Goal: Task Accomplishment & Management: Manage account settings

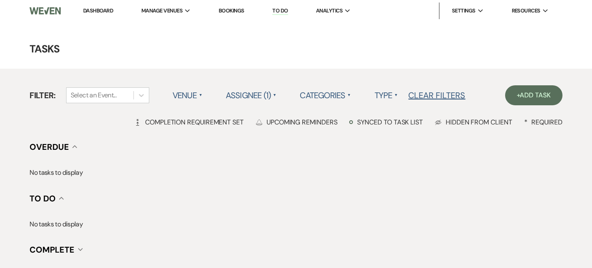
click at [85, 10] on link "Dashboard" at bounding box center [98, 10] width 30 height 7
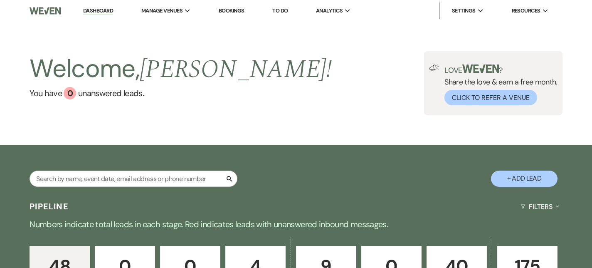
click at [530, 177] on button "+ Add Lead" at bounding box center [524, 178] width 66 height 16
select select "331"
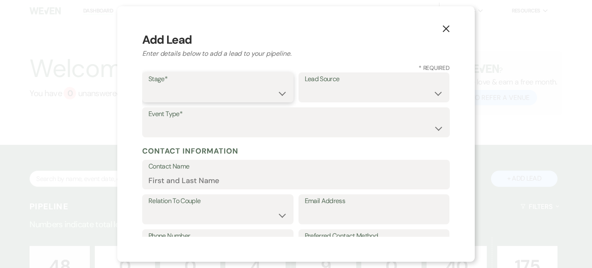
click at [198, 86] on select "Inquiry Follow Up Tour Requested Tour Confirmed Toured Proposal Sent Booked Lost" at bounding box center [217, 93] width 139 height 16
select select "7"
click at [313, 98] on select "Weven Venue Website Instagram Facebook Pinterest Google The Knot Wedding Wire H…" at bounding box center [374, 93] width 139 height 16
select select "12"
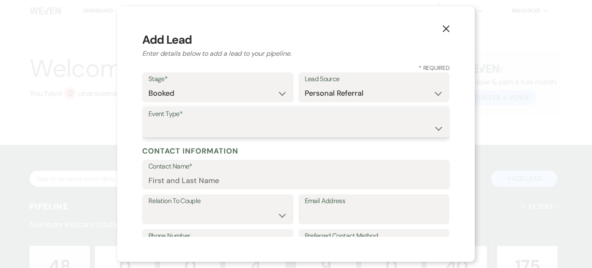
click at [164, 122] on select "Wedding Anniversary Party Baby Shower Bachelorette / Bachelor Party Birthday Pa…" at bounding box center [295, 128] width 295 height 16
select select "1"
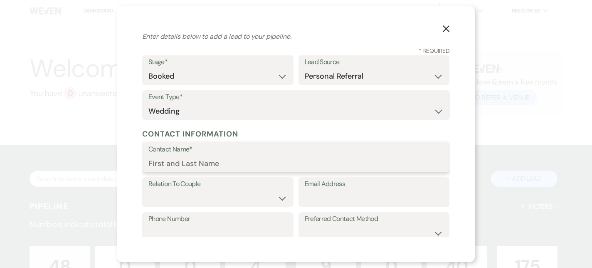
click at [179, 161] on input "Contact Name*" at bounding box center [295, 163] width 295 height 16
type input "[PERSON_NAME]"
click at [187, 194] on select "Couple Planner Parent of Couple Family Member Friend Other" at bounding box center [217, 198] width 139 height 16
select select "1"
click at [339, 194] on input "Email Address" at bounding box center [374, 198] width 139 height 16
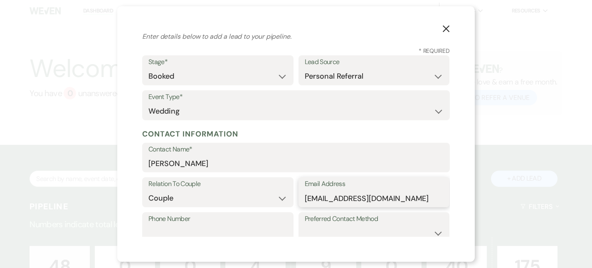
scroll to position [56, 0]
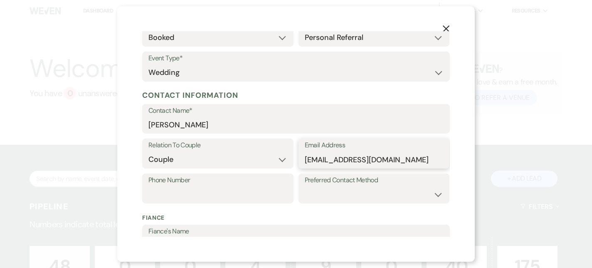
type input "[EMAIL_ADDRESS][DOMAIN_NAME]"
click at [341, 196] on select "Email Phone Text" at bounding box center [374, 194] width 139 height 16
select select "email"
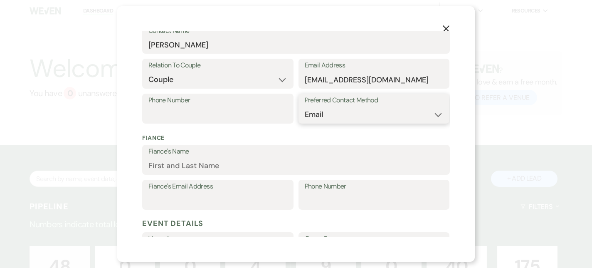
scroll to position [135, 0]
click at [200, 161] on input "Fiance's Name" at bounding box center [295, 166] width 295 height 16
type input "[PERSON_NAME]"
click at [215, 133] on div "Fiance Fiance's Name [PERSON_NAME] Fiance's Email Address Phone Number" at bounding box center [296, 171] width 308 height 86
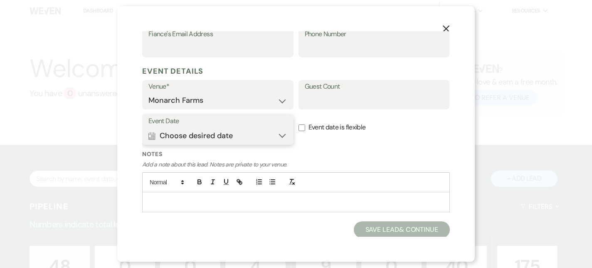
click at [252, 139] on button "Calendar Choose desired date Expand" at bounding box center [217, 135] width 139 height 17
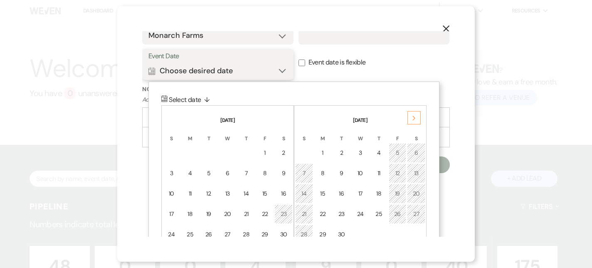
scroll to position [352, 0]
click at [412, 119] on icon "Next" at bounding box center [414, 118] width 4 height 5
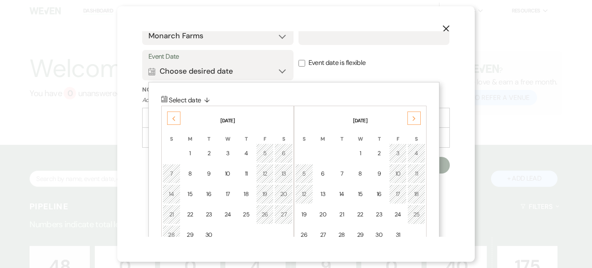
click at [412, 119] on icon "Next" at bounding box center [414, 118] width 4 height 5
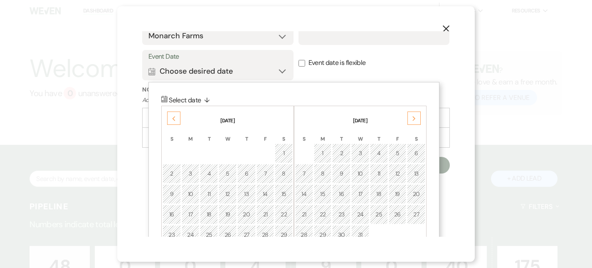
click at [412, 119] on icon "Next" at bounding box center [414, 118] width 4 height 5
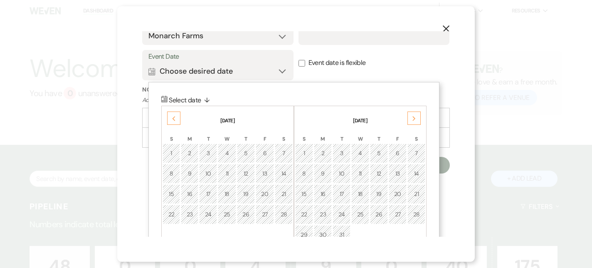
click at [412, 119] on icon "Next" at bounding box center [414, 118] width 4 height 5
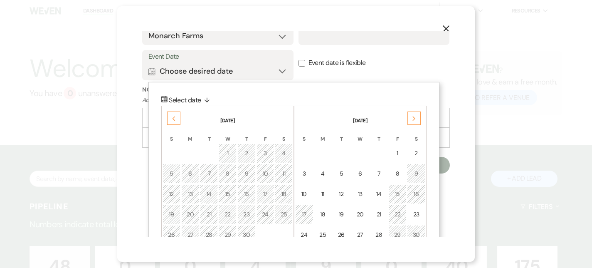
click at [412, 119] on icon "Next" at bounding box center [414, 118] width 4 height 5
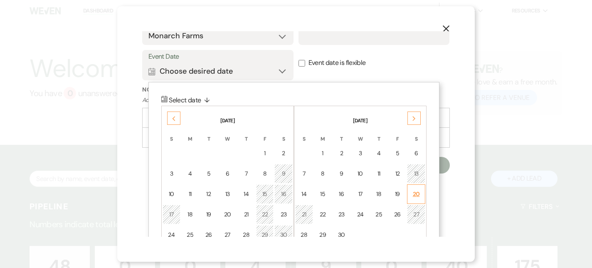
click at [416, 191] on div "20" at bounding box center [415, 194] width 7 height 9
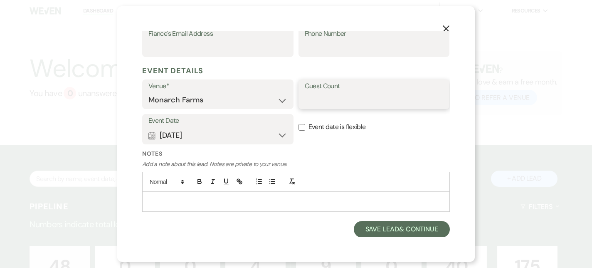
click at [336, 104] on input "Guest Count" at bounding box center [374, 100] width 139 height 16
type input "100"
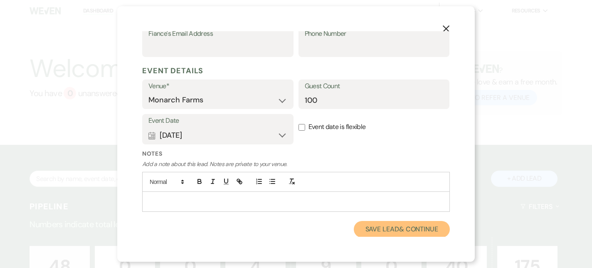
click at [372, 229] on button "Save Lead & Continue" at bounding box center [402, 229] width 96 height 17
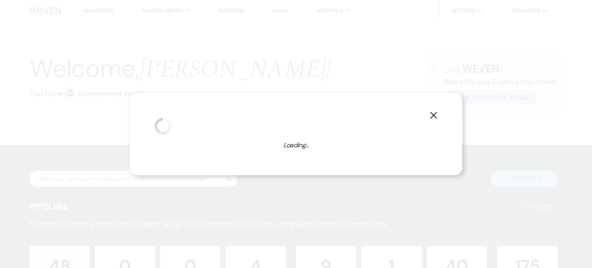
select select "1"
select select "331"
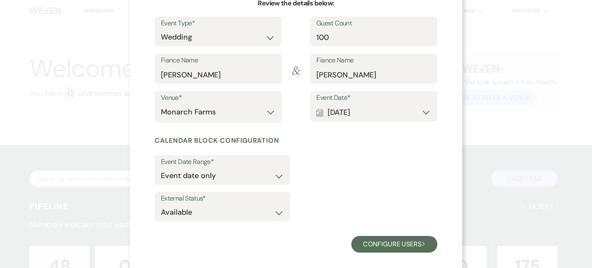
scroll to position [99, 0]
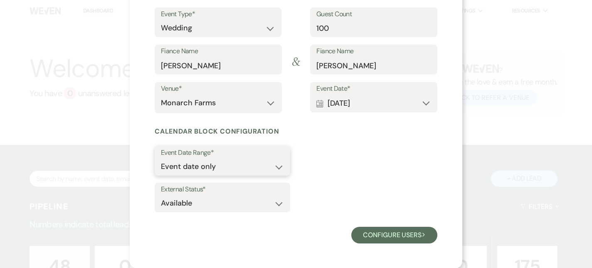
click at [270, 168] on select "Event date only Event date and" at bounding box center [222, 166] width 123 height 16
select select "eventDateAnd"
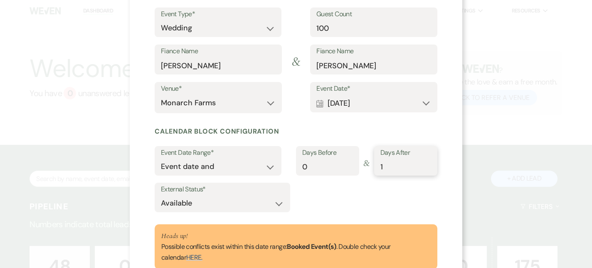
click at [426, 164] on input "1" at bounding box center [405, 166] width 51 height 16
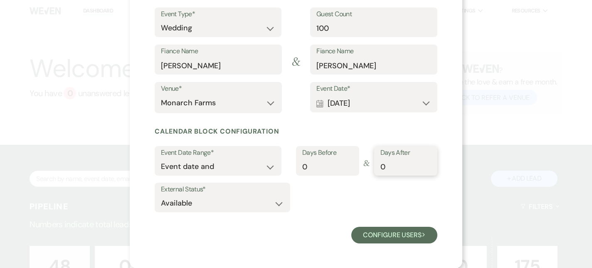
type input "0"
click at [427, 170] on input "0" at bounding box center [405, 166] width 51 height 16
type input "1"
click at [350, 164] on input "1" at bounding box center [327, 166] width 51 height 16
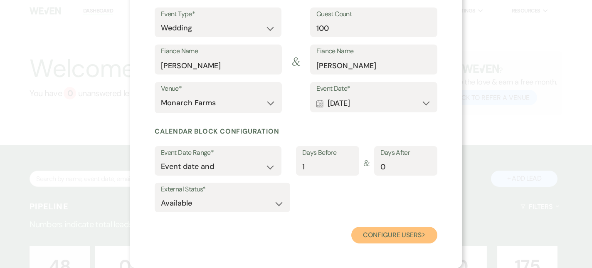
click at [391, 234] on button "Configure users Next" at bounding box center [394, 234] width 86 height 17
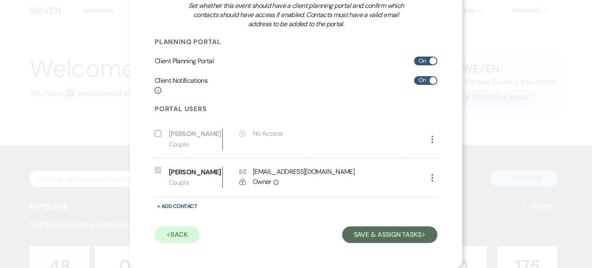
scroll to position [116, 0]
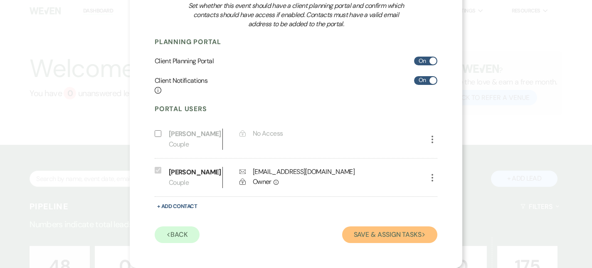
click at [394, 237] on button "Save & Assign Tasks Next" at bounding box center [389, 234] width 95 height 17
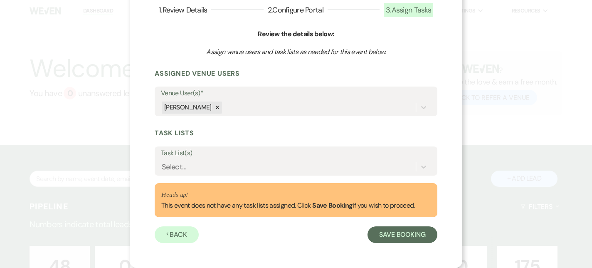
scroll to position [59, 0]
click at [393, 233] on button "Save Booking" at bounding box center [402, 234] width 70 height 17
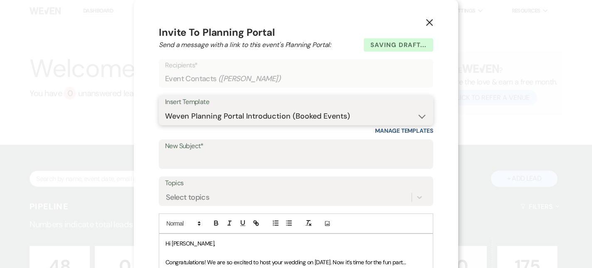
click at [300, 111] on select "-- Weven Planning Portal Introduction (Booked Events) Initial Inquiry Response …" at bounding box center [296, 116] width 262 height 16
select select "978"
type input "Booking your event!"
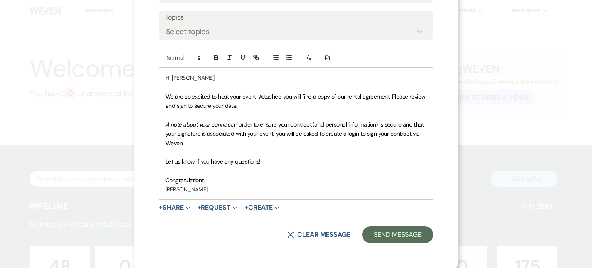
scroll to position [165, 0]
click at [187, 208] on span "Expand" at bounding box center [187, 207] width 6 height 9
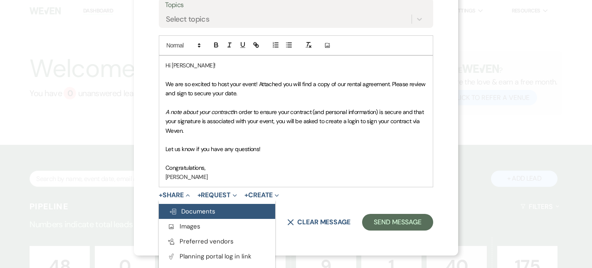
click at [193, 213] on span "Doc Upload Documents" at bounding box center [192, 211] width 47 height 8
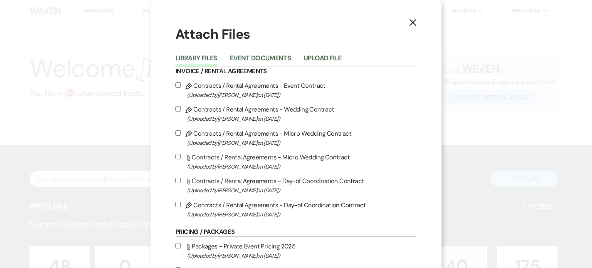
click at [179, 109] on input "Pencil Contracts / Rental Agreements - Wedding Contract (Uploaded by [PERSON_NA…" at bounding box center [177, 108] width 5 height 5
checkbox input "true"
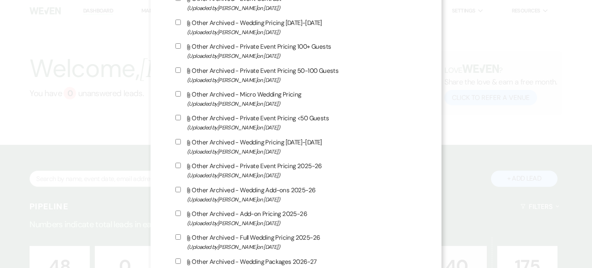
scroll to position [512, 0]
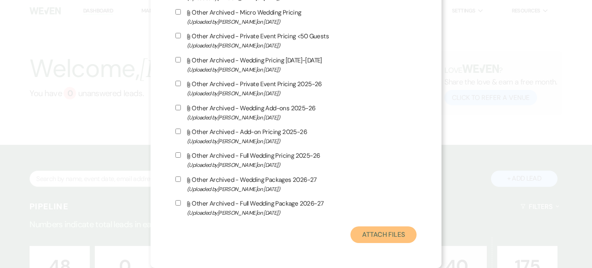
click at [382, 233] on button "Attach Files" at bounding box center [383, 234] width 66 height 17
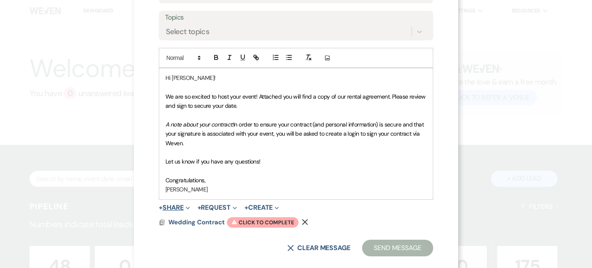
click at [185, 207] on button "+ Share Expand" at bounding box center [174, 207] width 31 height 7
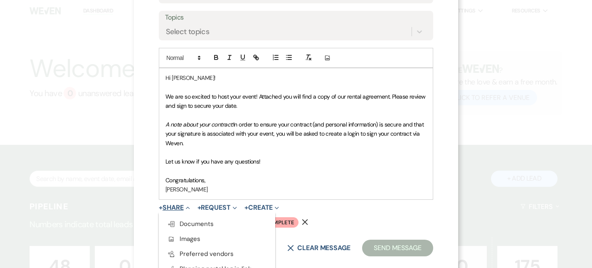
scroll to position [179, 0]
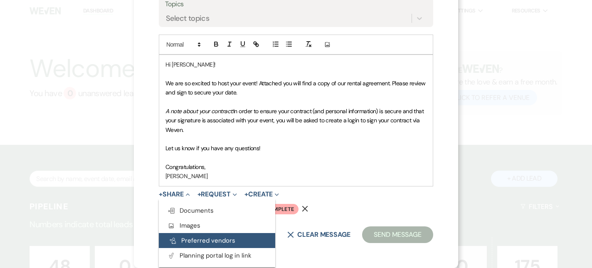
click at [199, 241] on button "Pref Vendors Preferred vendors" at bounding box center [217, 240] width 116 height 15
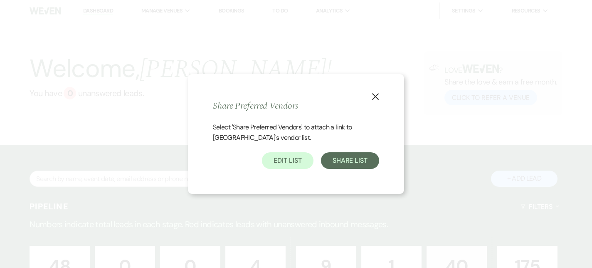
click at [356, 178] on div "X Share Preferred Vendors Select 'Share Preferred Vendors' to attach a link to …" at bounding box center [296, 134] width 216 height 120
click at [356, 167] on button "Share List" at bounding box center [350, 160] width 58 height 17
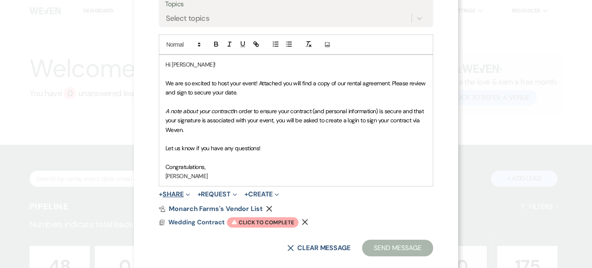
click at [186, 190] on span "Expand" at bounding box center [187, 194] width 6 height 9
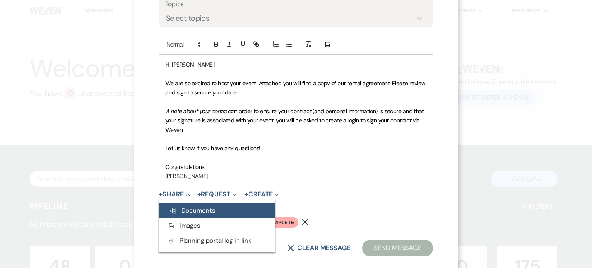
click at [194, 207] on span "Doc Upload Documents" at bounding box center [192, 210] width 47 height 8
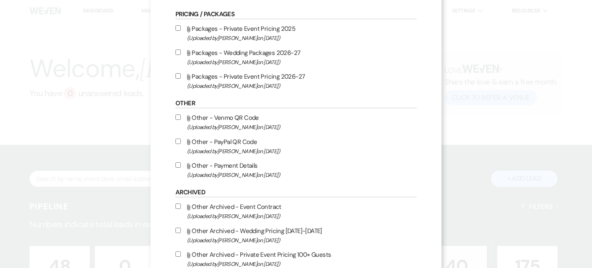
scroll to position [218, 0]
click at [177, 116] on input "Attach File Other - Venmo QR Code (Uploaded by [PERSON_NAME] on [DATE] )" at bounding box center [177, 115] width 5 height 5
checkbox input "true"
click at [175, 139] on div "X Attach Files Library Files Event Documents Upload File Invoice / Rental Agree…" at bounding box center [295, 169] width 291 height 775
click at [176, 143] on input "Attach File Other - PayPal QR Code (Uploaded by [PERSON_NAME] on [DATE] )" at bounding box center [177, 140] width 5 height 5
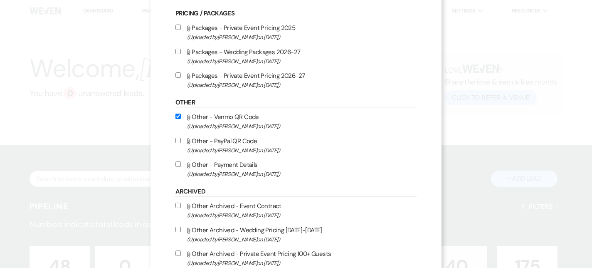
checkbox input "true"
click at [177, 163] on input "Attach File Other - Payment Details (Uploaded by [PERSON_NAME] on [DATE] )" at bounding box center [177, 163] width 5 height 5
checkbox input "true"
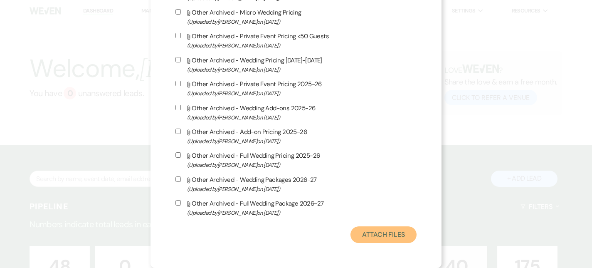
click at [395, 239] on button "Attach Files" at bounding box center [383, 234] width 66 height 17
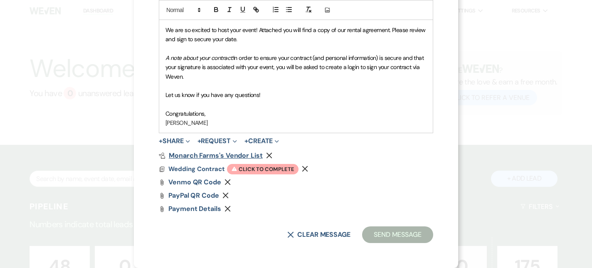
scroll to position [231, 0]
click at [257, 165] on span "Warning Click to complete" at bounding box center [262, 169] width 71 height 11
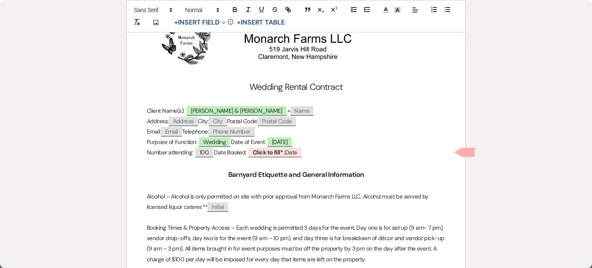
scroll to position [147, 0]
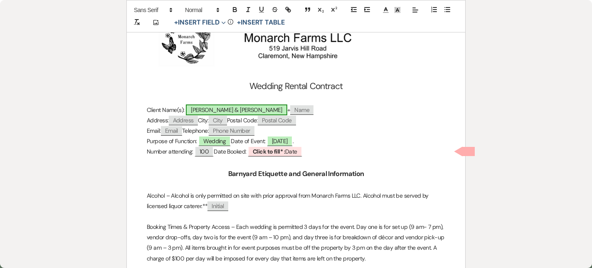
click at [231, 109] on span "[PERSON_NAME] & [PERSON_NAME]" at bounding box center [236, 109] width 101 height 11
select select "smartCustomField"
select select "owner"
select select "{{clientNames}}"
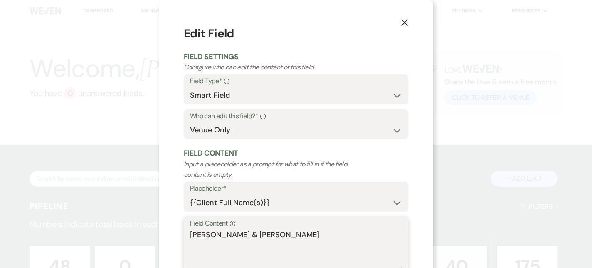
drag, startPoint x: 261, startPoint y: 235, endPoint x: 185, endPoint y: 229, distance: 75.9
click at [185, 229] on div "Field Content Info [PERSON_NAME] & [PERSON_NAME]" at bounding box center [296, 244] width 224 height 55
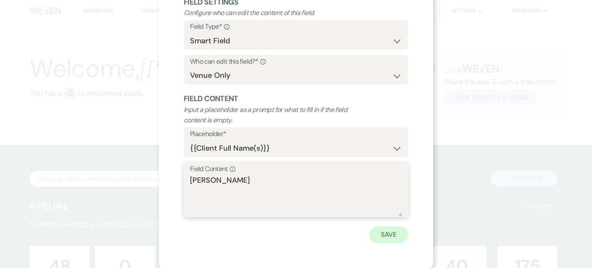
type textarea "[PERSON_NAME]"
click at [376, 236] on button "Save" at bounding box center [388, 234] width 39 height 17
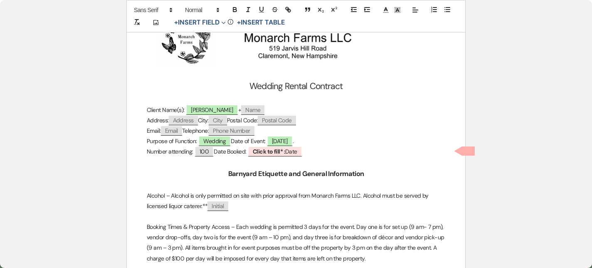
click at [249, 109] on span "Name" at bounding box center [252, 110] width 23 height 10
select select "client"
select select "Name"
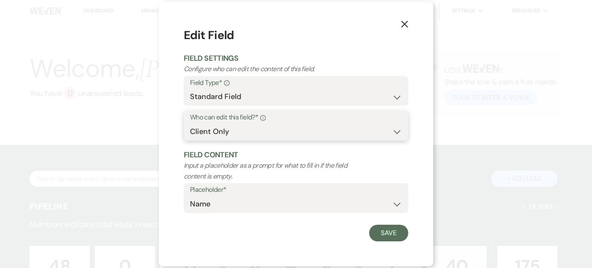
click at [238, 132] on select "Both Venue & Client Client Only Venue Only" at bounding box center [296, 131] width 212 height 16
select select "owner"
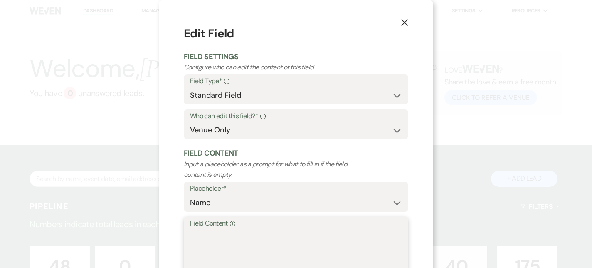
click at [218, 232] on textarea "Field Content Info" at bounding box center [296, 250] width 212 height 42
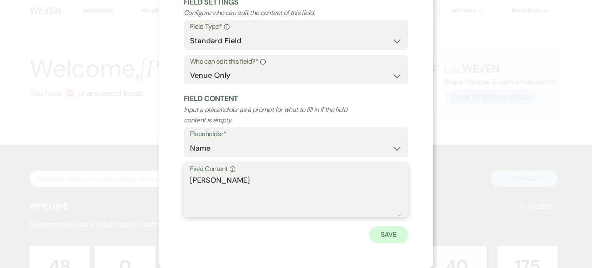
type textarea "[PERSON_NAME]"
click at [389, 229] on button "Save" at bounding box center [388, 234] width 39 height 17
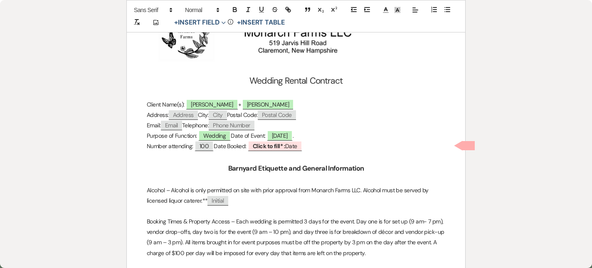
scroll to position [160, 0]
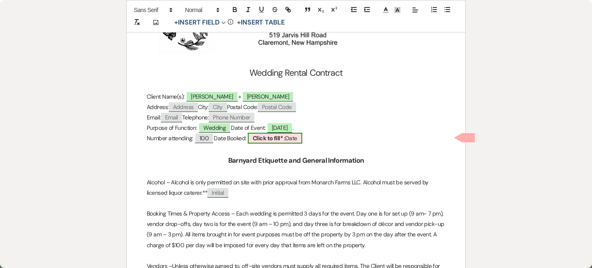
click at [281, 141] on span "Click to fill* : Date" at bounding box center [275, 138] width 54 height 11
select select "owner"
select select "Date"
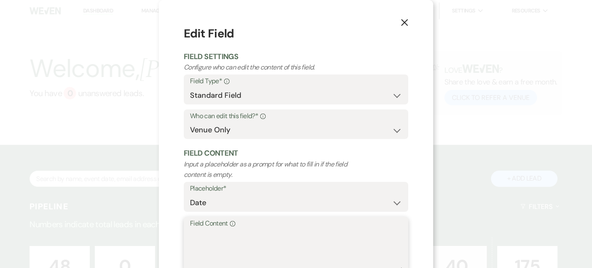
click at [207, 239] on textarea "Field Content Info" at bounding box center [296, 250] width 212 height 42
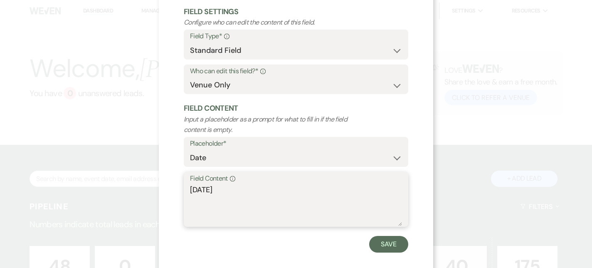
scroll to position [46, 0]
type textarea "[DATE]"
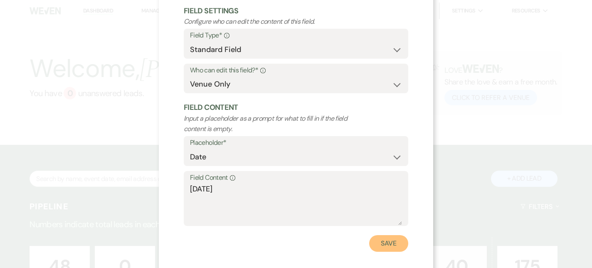
click at [386, 236] on button "Save" at bounding box center [388, 243] width 39 height 17
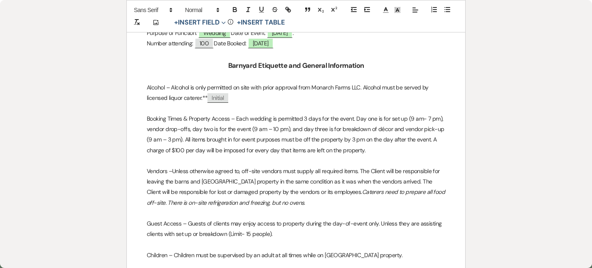
scroll to position [261, 0]
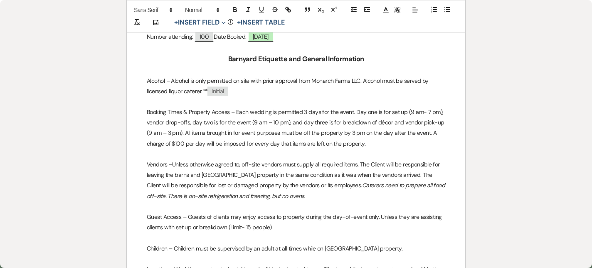
click at [382, 142] on p "Booking Times & Property Access – Each wedding is permitted 3 days for the even…" at bounding box center [296, 128] width 298 height 42
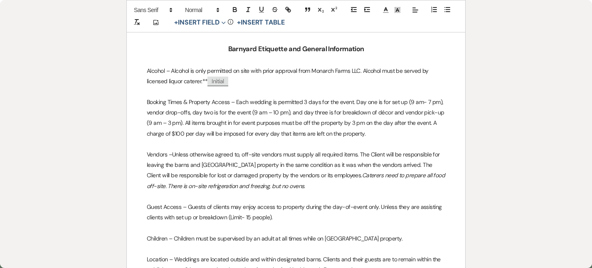
scroll to position [273, 0]
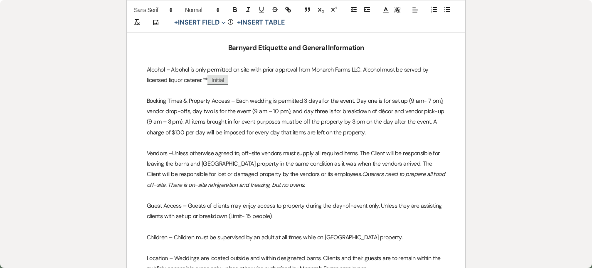
click at [249, 100] on p "Booking Times & Property Access – Each wedding is permitted 3 days for the even…" at bounding box center [296, 117] width 298 height 42
click at [305, 100] on p "Booking Times & Property Access – This wedding is permitted 3 days for the even…" at bounding box center [296, 117] width 298 height 42
click at [337, 102] on p "Booking Times & Property Access – This wedding is permitted 2 days for the even…" at bounding box center [296, 117] width 298 height 42
click at [371, 101] on p "Booking Times & Property Access – This wedding is permitted 2 days for the even…" at bounding box center [296, 117] width 298 height 42
click at [346, 131] on p "Booking Times & Property Access – This wedding is permitted 2 days for the even…" at bounding box center [296, 117] width 298 height 42
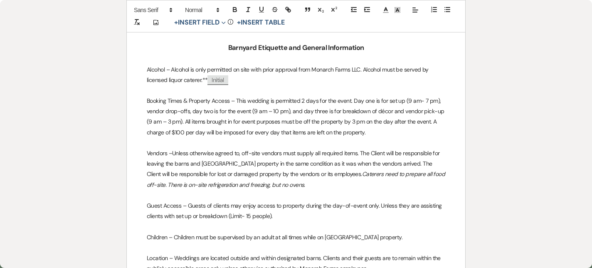
click at [192, 114] on p "Booking Times & Property Access – This wedding is permitted 2 days for the even…" at bounding box center [296, 117] width 298 height 42
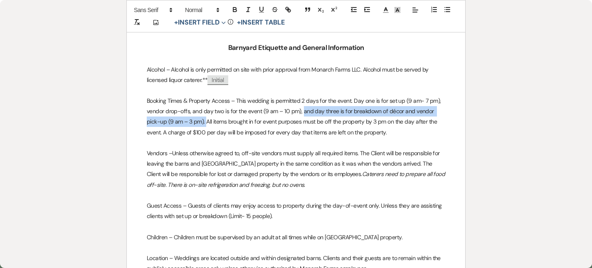
drag, startPoint x: 192, startPoint y: 121, endPoint x: 301, endPoint y: 109, distance: 110.0
click at [301, 109] on p "Booking Times & Property Access – This wedding is permitted 2 days for the even…" at bounding box center [296, 117] width 298 height 42
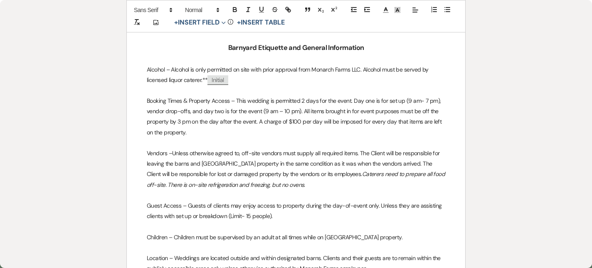
click at [283, 128] on p "Booking Times & Property Access – This wedding is permitted 2 days for the even…" at bounding box center [296, 117] width 298 height 42
drag, startPoint x: 256, startPoint y: 123, endPoint x: 216, endPoint y: 128, distance: 40.3
click at [216, 128] on p "Booking Times & Property Access – This wedding is permitted 2 days for the even…" at bounding box center [296, 117] width 298 height 42
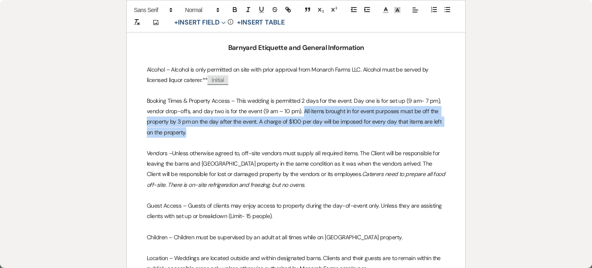
drag, startPoint x: 226, startPoint y: 133, endPoint x: 301, endPoint y: 110, distance: 77.8
click at [301, 110] on p "Booking Times & Property Access – This wedding is permitted 2 days for the even…" at bounding box center [296, 117] width 298 height 42
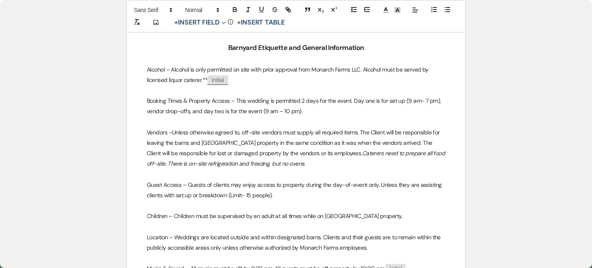
scroll to position [286, 0]
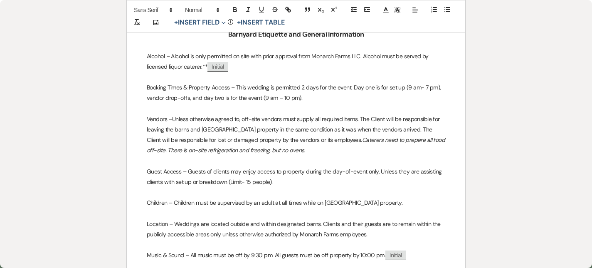
click at [214, 129] on p "Vendors –Unless otherwise agreed to, off-site vendors must supply all required …" at bounding box center [296, 135] width 298 height 42
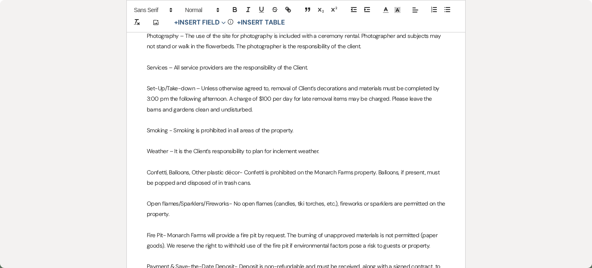
scroll to position [570, 0]
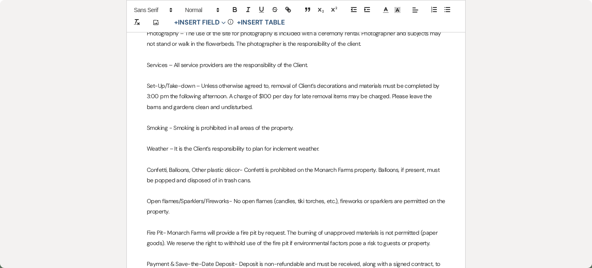
click at [227, 95] on p "Set-Up/Take-down – Unless otherwise agreed to, removal of Client’s decorations …" at bounding box center [296, 97] width 298 height 32
drag, startPoint x: 226, startPoint y: 96, endPoint x: 148, endPoint y: 96, distance: 78.1
click at [148, 96] on p "Set-Up/Take-down – Unless otherwise agreed to, removal of Client’s decorations …" at bounding box center [296, 97] width 298 height 32
click at [273, 105] on p "Set-Up/Take-down – Unless otherwise agreed to, removal of Client’s decorations …" at bounding box center [296, 97] width 298 height 32
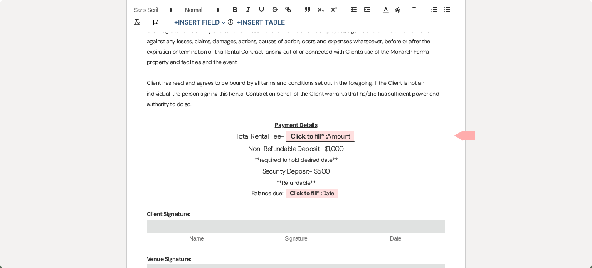
scroll to position [1086, 0]
click at [319, 132] on b "Click to fill* :" at bounding box center [308, 135] width 37 height 9
select select "owner"
select select "Amount"
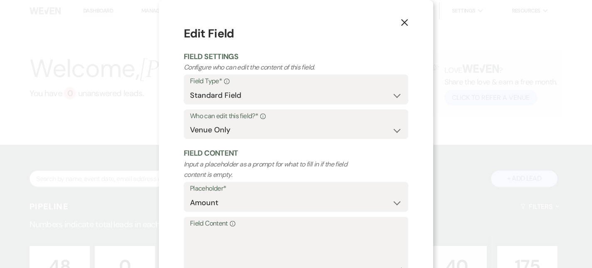
click at [198, 218] on label "Field Content Info" at bounding box center [296, 223] width 212 height 12
click at [198, 229] on textarea "Field Content Info" at bounding box center [296, 250] width 212 height 42
click at [202, 238] on textarea "Field Content Info" at bounding box center [296, 250] width 212 height 42
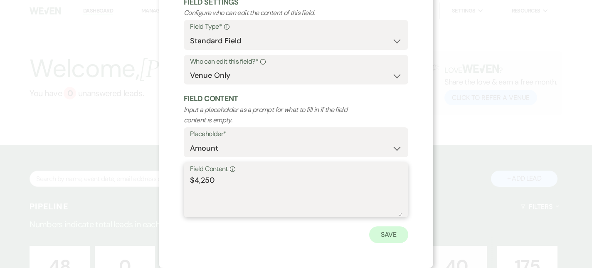
type textarea "$4,250"
click at [373, 238] on button "Save" at bounding box center [388, 234] width 39 height 17
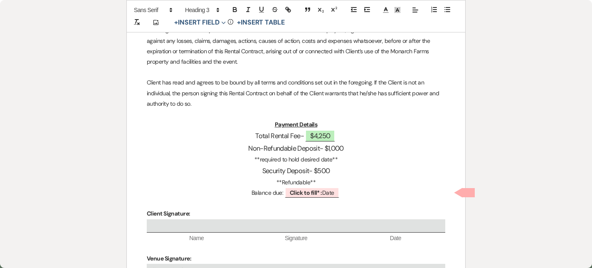
click at [329, 148] on h3 "Non-Refundable Deposit- $1,000" at bounding box center [296, 148] width 298 height 12
drag, startPoint x: 347, startPoint y: 147, endPoint x: 334, endPoint y: 147, distance: 13.3
click at [334, 147] on h3 "Non-Refundable Deposit- $2,000" at bounding box center [296, 148] width 298 height 12
click at [327, 170] on h3 "Security Deposit- $500" at bounding box center [296, 171] width 298 height 12
click at [313, 192] on b "Click to fill* :" at bounding box center [306, 192] width 32 height 7
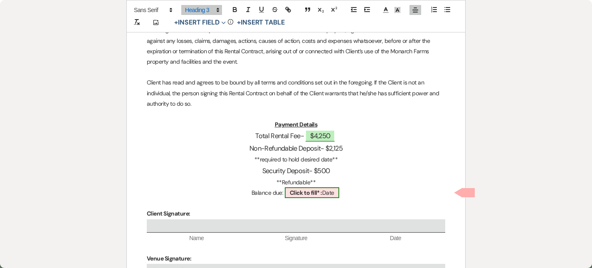
select select "owner"
select select "Date"
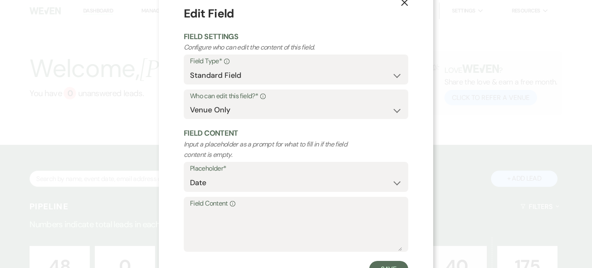
scroll to position [22, 0]
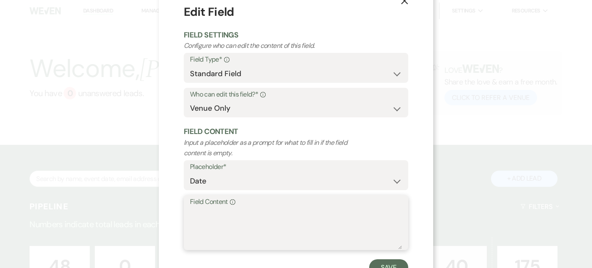
click at [234, 210] on textarea "Field Content Info" at bounding box center [296, 228] width 212 height 42
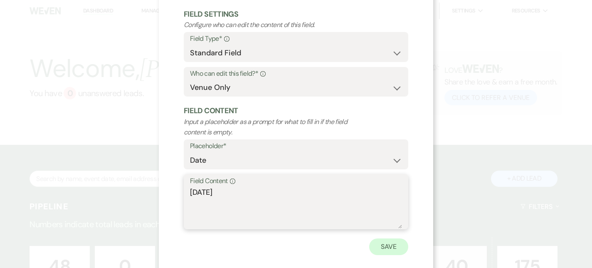
type textarea "[DATE]"
click at [374, 244] on button "Save" at bounding box center [388, 246] width 39 height 17
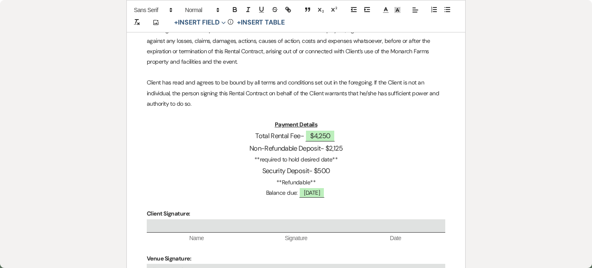
click at [382, 182] on p "**Refundable**" at bounding box center [296, 182] width 298 height 10
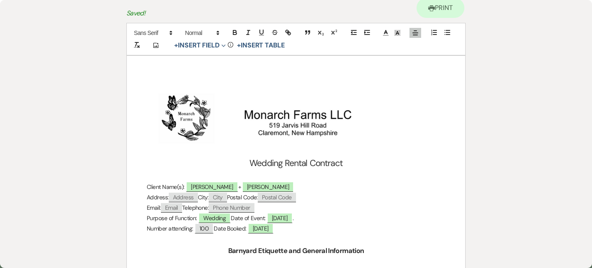
scroll to position [0, 0]
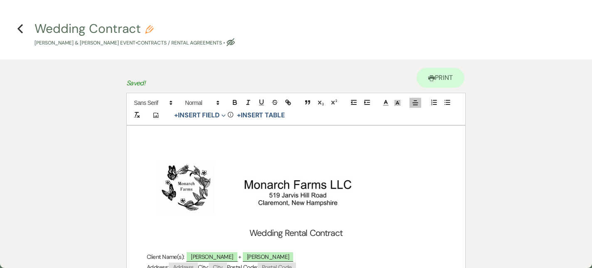
click at [49, 33] on button "Wedding Contract [PERSON_NAME] & [PERSON_NAME] Event • Contracts / Rental Agree…" at bounding box center [134, 34] width 200 height 25
select select "10"
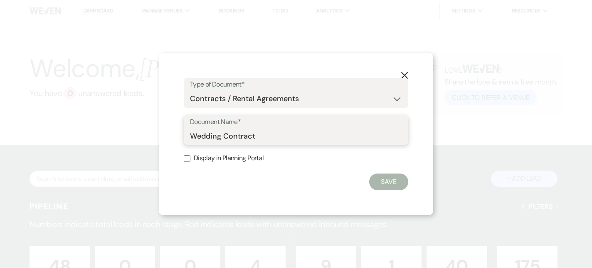
drag, startPoint x: 221, startPoint y: 137, endPoint x: 146, endPoint y: 134, distance: 74.8
click at [146, 134] on div "X Type of Document* Special Event Insurance Vendor Certificate of Insurance Con…" at bounding box center [296, 134] width 592 height 268
type input "[DATE] Contract"
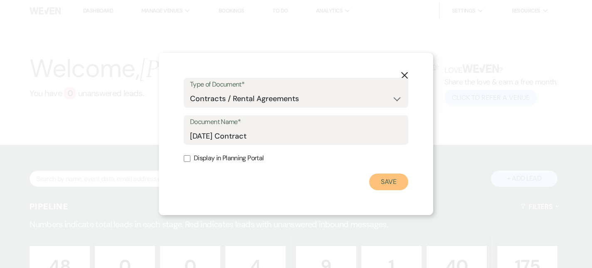
click at [386, 183] on button "Save" at bounding box center [388, 181] width 39 height 17
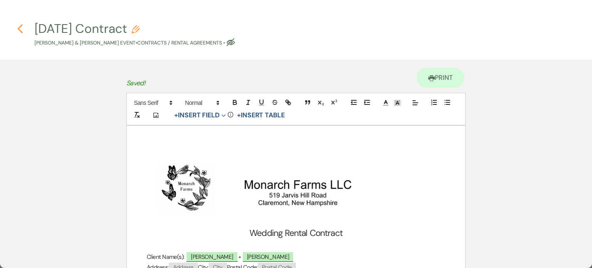
click at [18, 29] on use "button" at bounding box center [19, 28] width 5 height 9
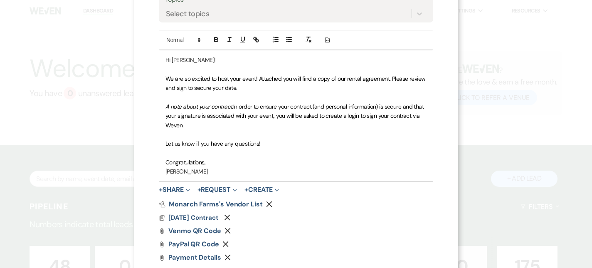
scroll to position [183, 0]
click at [251, 84] on p "We are so excited to host your event! Attached you will find a copy of our rent…" at bounding box center [295, 83] width 261 height 19
drag, startPoint x: 258, startPoint y: 79, endPoint x: 148, endPoint y: 79, distance: 110.1
click at [148, 79] on div "X Invite To Planning Portal Send a message with a link to this event's Planning…" at bounding box center [296, 67] width 324 height 500
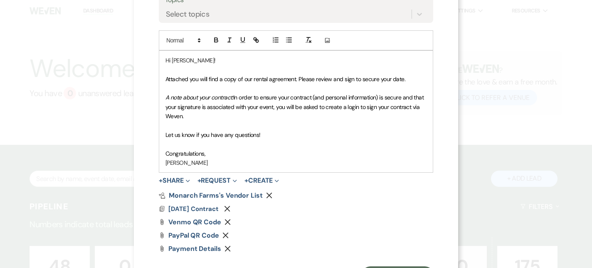
click at [408, 78] on p "Attached you will find a copy of our rental agreement. Please review and sign t…" at bounding box center [295, 78] width 261 height 9
click at [167, 96] on em "A note about your contract:" at bounding box center [199, 97] width 68 height 7
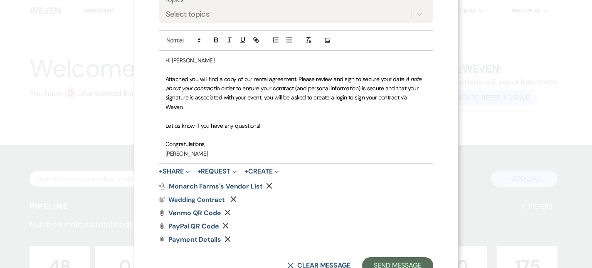
click at [201, 108] on p "Attached you will find a copy of our rental agreement. Please review and sign t…" at bounding box center [295, 92] width 261 height 37
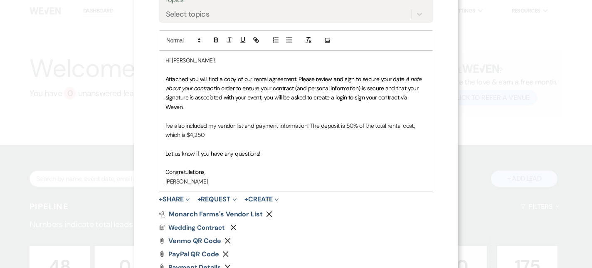
click at [241, 138] on p "I've also included my vendor list and payment information! The deposit is 50% o…" at bounding box center [295, 130] width 261 height 19
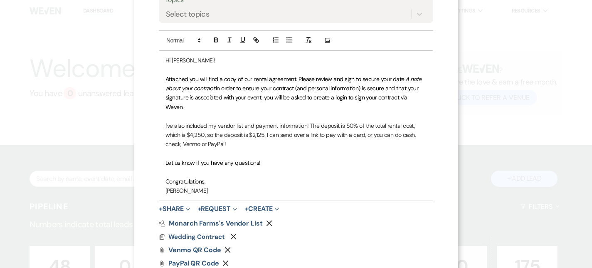
click at [255, 147] on p "I've also included my vendor list and payment information! The deposit is 50% o…" at bounding box center [295, 135] width 261 height 28
click at [246, 146] on p "I've also included my vendor list and payment information! The deposit is 50% o…" at bounding box center [295, 135] width 261 height 28
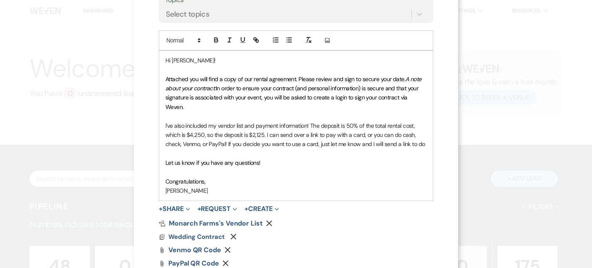
click at [409, 144] on p "I've also included my vendor list and payment information! The deposit is 50% o…" at bounding box center [295, 135] width 261 height 28
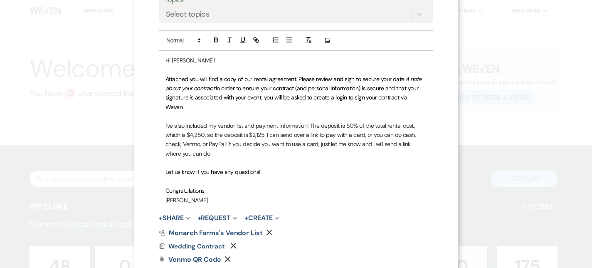
click at [233, 153] on p "I've also included my vendor list and payment information! The deposit is 50% o…" at bounding box center [295, 139] width 261 height 37
click at [237, 136] on p "I've also included my vendor list and payment information! The deposit is 50% o…" at bounding box center [295, 139] width 261 height 37
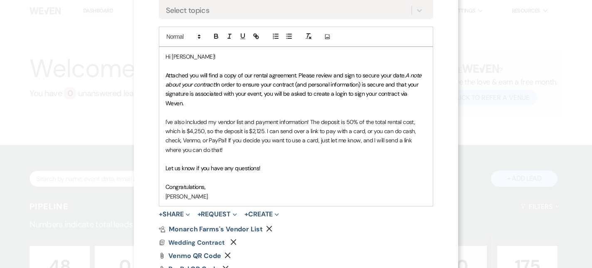
scroll to position [187, 0]
click at [180, 169] on span "Let us know if you have any questions!" at bounding box center [212, 166] width 95 height 7
click at [207, 186] on p "Congratulations," at bounding box center [295, 185] width 261 height 9
drag, startPoint x: 200, startPoint y: 197, endPoint x: 179, endPoint y: 198, distance: 21.2
click at [179, 198] on p "[PERSON_NAME]" at bounding box center [295, 195] width 261 height 9
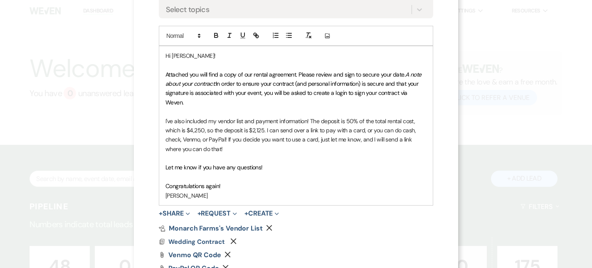
click at [230, 128] on p "I've also included my vendor list and payment information! The deposit is 50% o…" at bounding box center [295, 134] width 261 height 37
drag, startPoint x: 304, startPoint y: 132, endPoint x: 292, endPoint y: 133, distance: 12.1
click at [292, 133] on p "I've also included my vendor list and payment information! The deposit is 50% o…" at bounding box center [295, 134] width 261 height 37
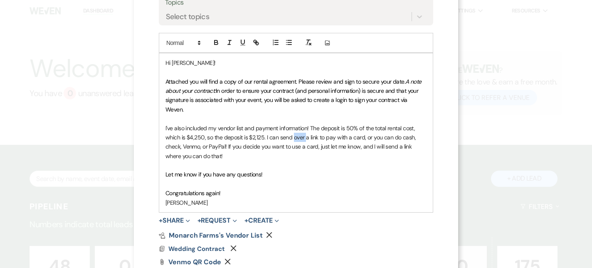
scroll to position [178, 0]
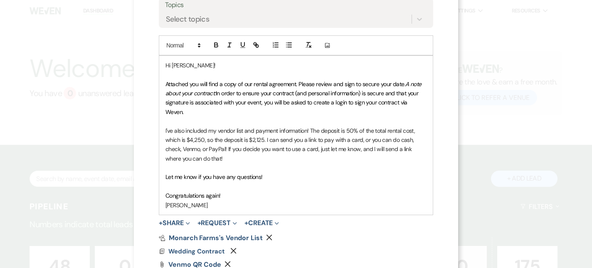
click at [347, 142] on p "I've also included my vendor list and payment information! The deposit is 50% o…" at bounding box center [295, 144] width 261 height 37
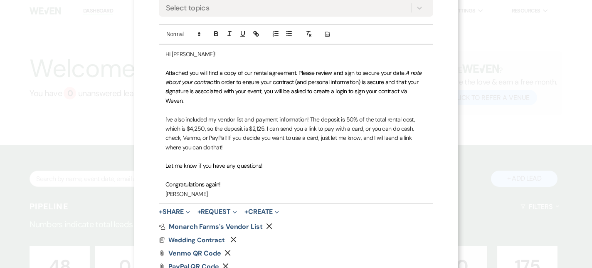
scroll to position [191, 0]
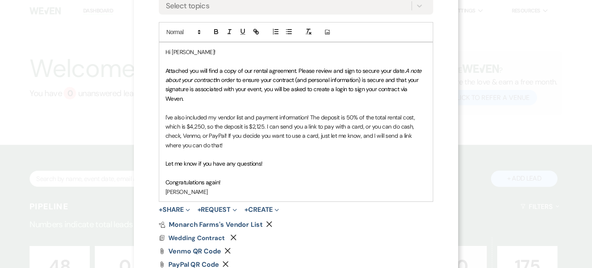
click at [362, 127] on p "I've also included my vendor list and payment information! The deposit is 50% o…" at bounding box center [295, 131] width 261 height 37
click at [360, 127] on p "I've also included my vendor list and payment information! The deposit is 50% o…" at bounding box center [295, 131] width 261 height 37
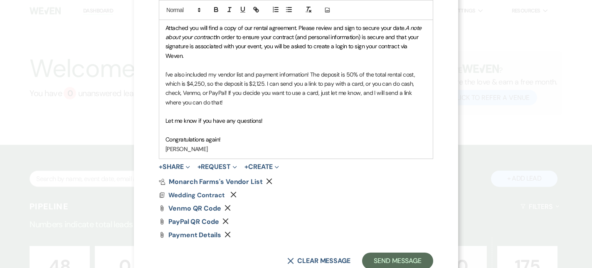
scroll to position [229, 0]
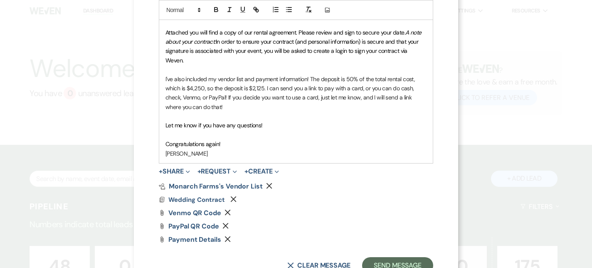
click at [264, 88] on p "I've also included my vendor list and payment information! The deposit is 50% o…" at bounding box center [295, 92] width 261 height 37
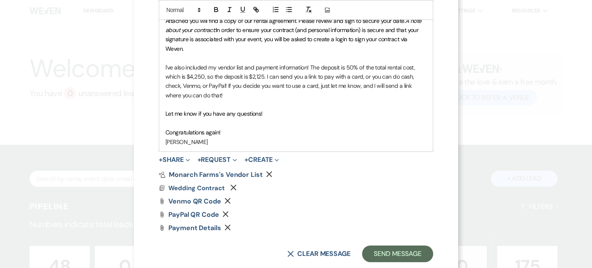
scroll to position [260, 0]
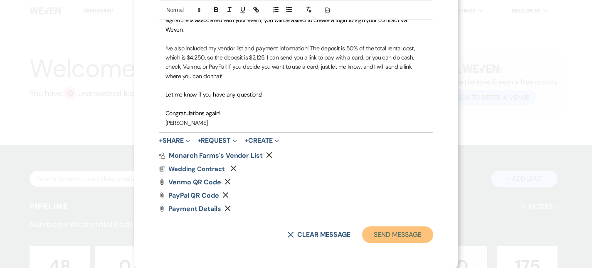
click at [391, 235] on button "Send Message" at bounding box center [397, 234] width 71 height 17
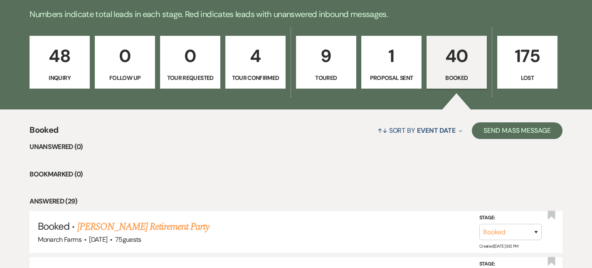
click at [266, 74] on p "Tour Confirmed" at bounding box center [255, 77] width 49 height 9
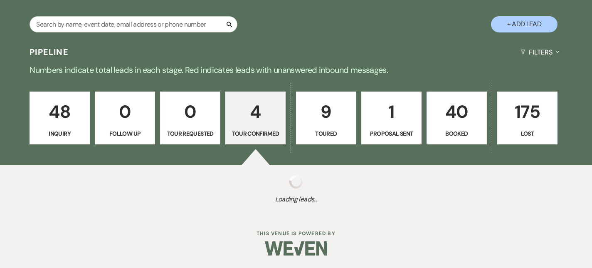
select select "4"
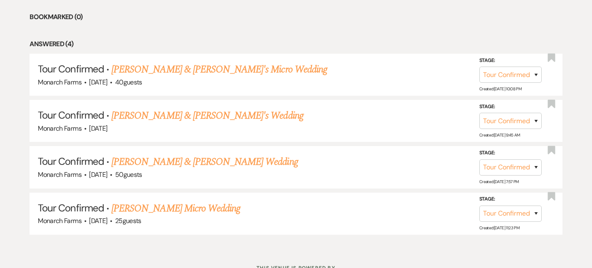
scroll to position [400, 0]
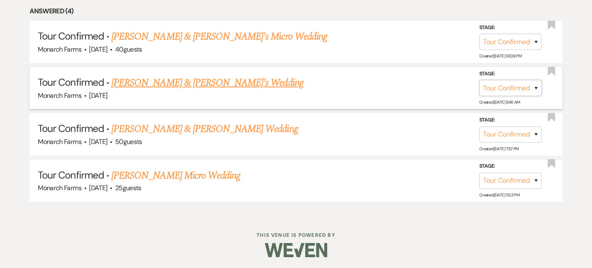
click at [512, 87] on select "Inquiry Follow Up Tour Requested Tour Confirmed Toured Proposal Sent Booked Lost" at bounding box center [510, 88] width 62 height 16
select select "5"
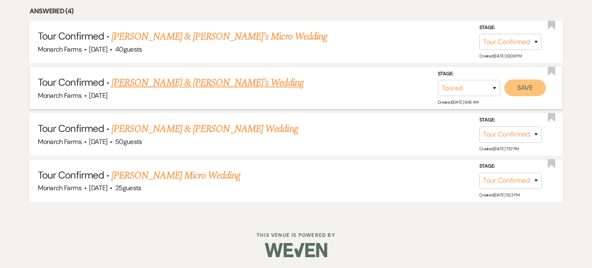
click at [531, 91] on button "Save" at bounding box center [525, 87] width 42 height 17
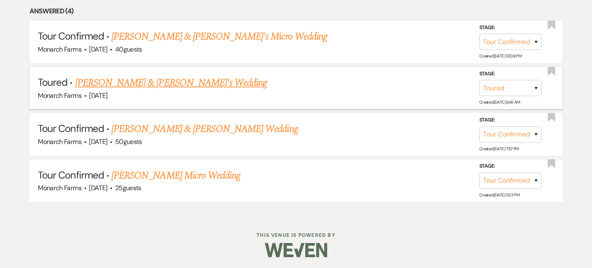
scroll to position [354, 0]
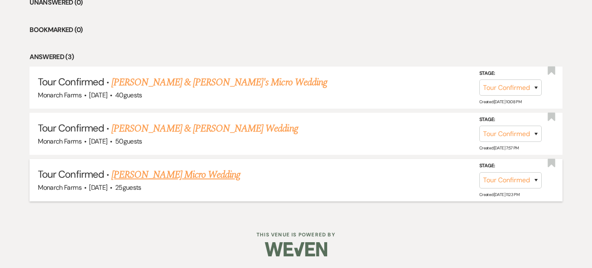
click at [139, 176] on link "[PERSON_NAME] Micro Wedding" at bounding box center [175, 174] width 129 height 15
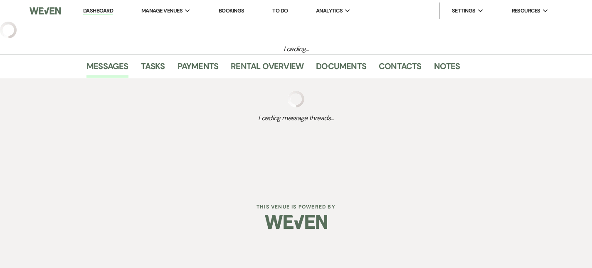
select select "4"
select select "5"
select select "16"
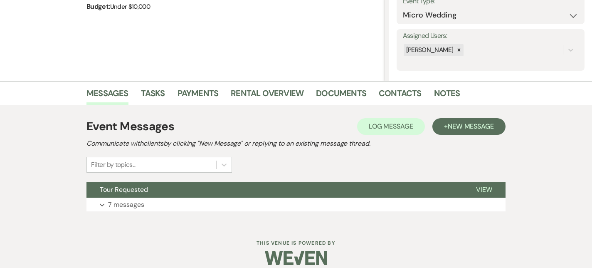
scroll to position [134, 0]
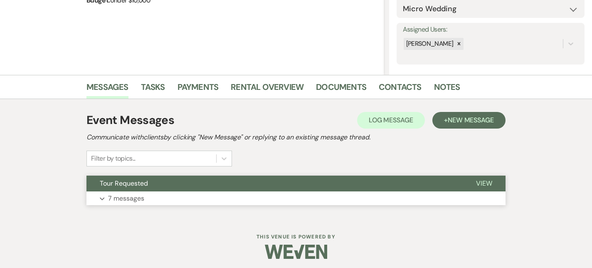
click at [132, 195] on p "7 messages" at bounding box center [126, 198] width 36 height 11
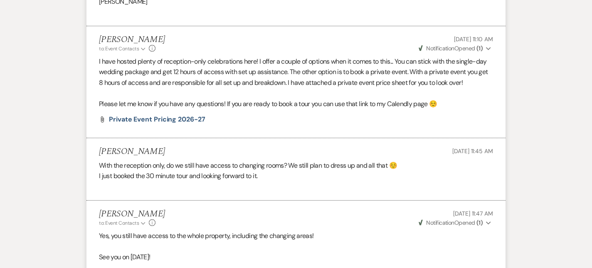
scroll to position [846, 0]
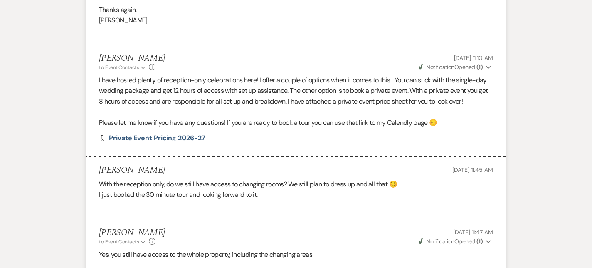
click at [160, 140] on span "Private Event Pricing 2026-27" at bounding box center [157, 137] width 96 height 9
click at [189, 94] on p "I have hosted plenty of reception-only celebrations here! I offer a couple of o…" at bounding box center [296, 91] width 394 height 32
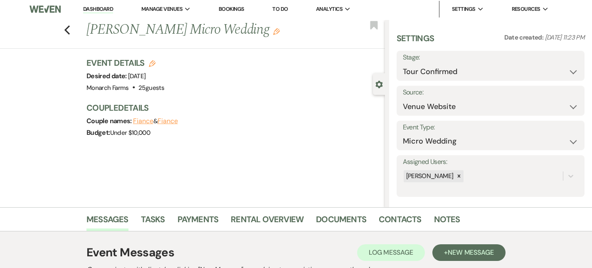
scroll to position [0, 0]
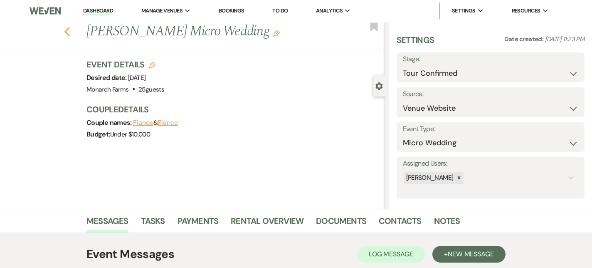
click at [69, 35] on use "button" at bounding box center [66, 31] width 5 height 9
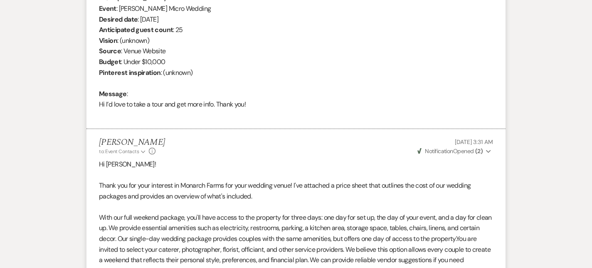
select select "4"
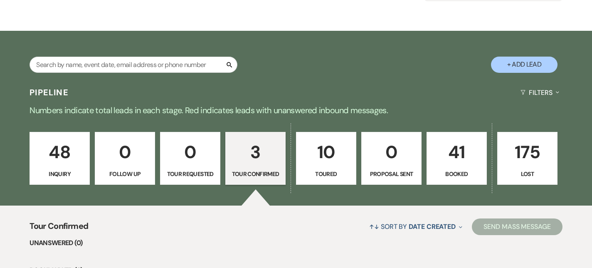
scroll to position [0, 0]
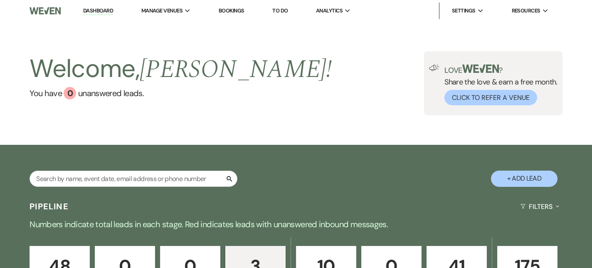
click at [101, 13] on link "Dashboard" at bounding box center [98, 11] width 30 height 8
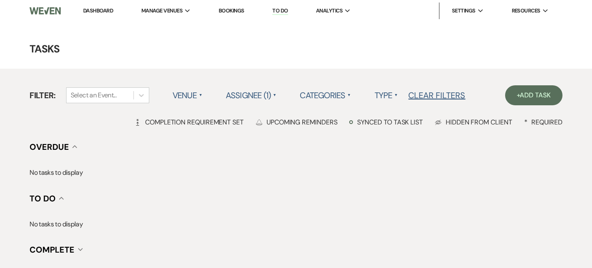
click at [88, 13] on link "Dashboard" at bounding box center [98, 10] width 30 height 7
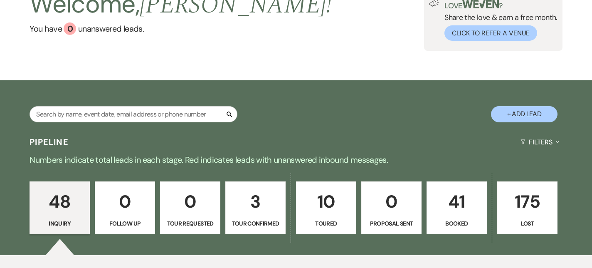
click at [252, 199] on p "3" at bounding box center [255, 201] width 49 height 28
select select "4"
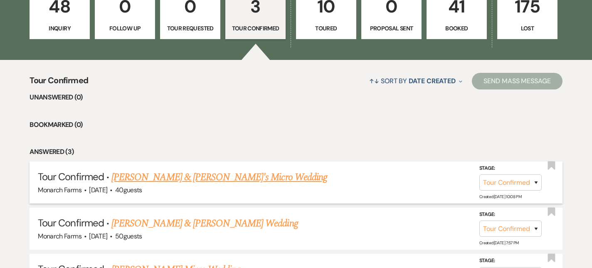
scroll to position [245, 0]
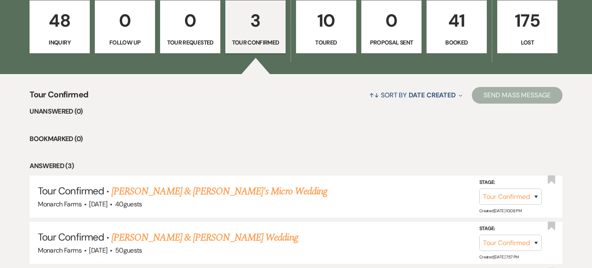
click at [313, 55] on div "48 Inquiry 0 Follow Up 0 Tour Requested 3 Tour Confirmed 10 Toured 0 Proposal S…" at bounding box center [296, 32] width 592 height 84
click at [318, 45] on p "Toured" at bounding box center [325, 42] width 49 height 9
select select "5"
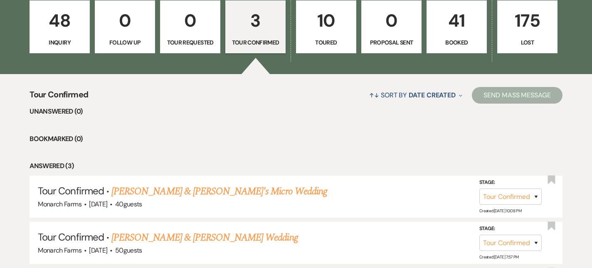
select select "5"
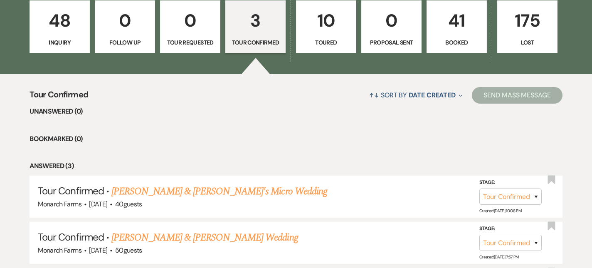
select select "5"
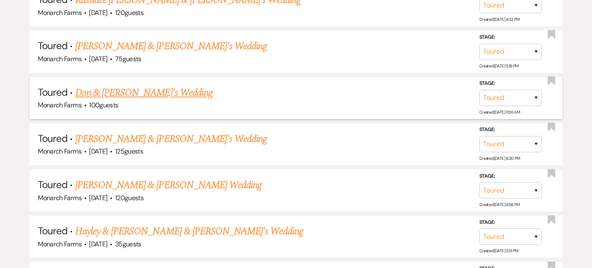
scroll to position [492, 0]
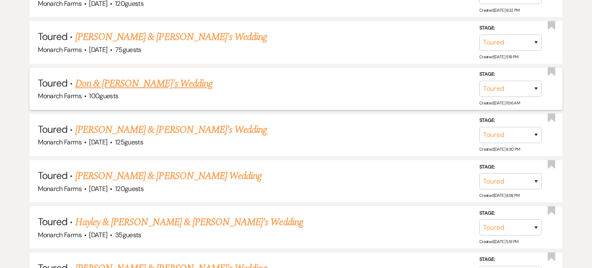
click at [162, 79] on link "Don & Evelyn Mayor's Wedding" at bounding box center [143, 83] width 137 height 15
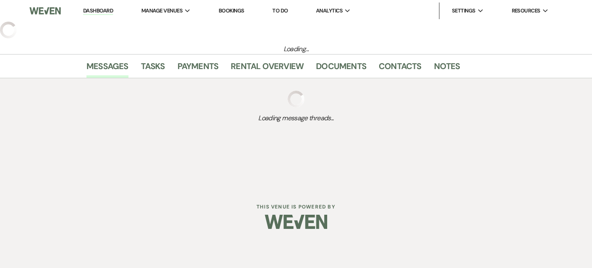
select select "5"
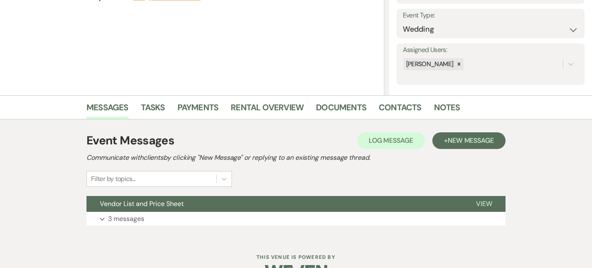
scroll to position [114, 0]
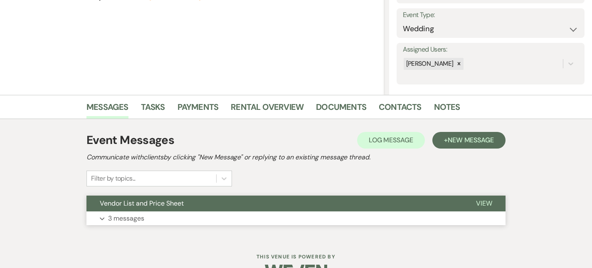
click at [124, 210] on button "Vendor List and Price Sheet" at bounding box center [274, 203] width 376 height 16
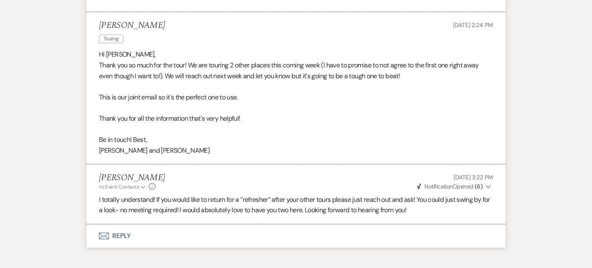
scroll to position [475, 0]
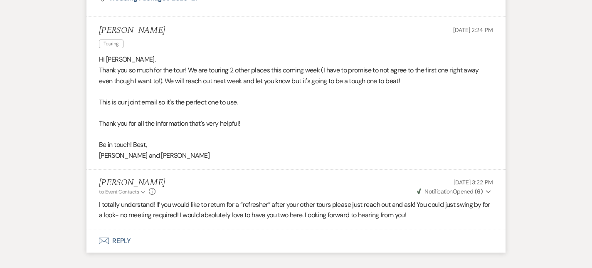
select select "5"
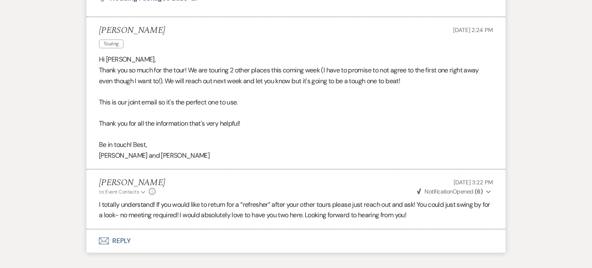
select select "5"
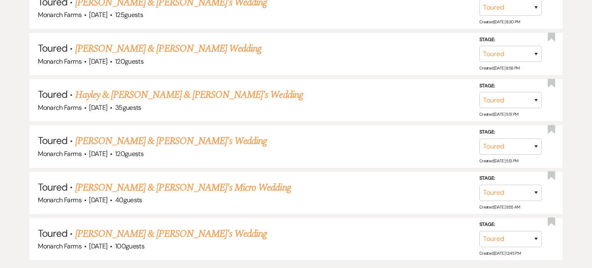
scroll to position [617, 0]
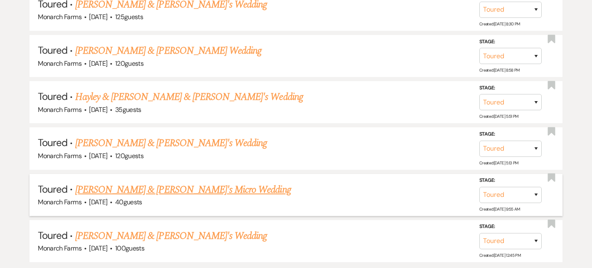
click at [84, 187] on link "Christina Mazzio & Fiance's Micro Wedding" at bounding box center [183, 189] width 216 height 15
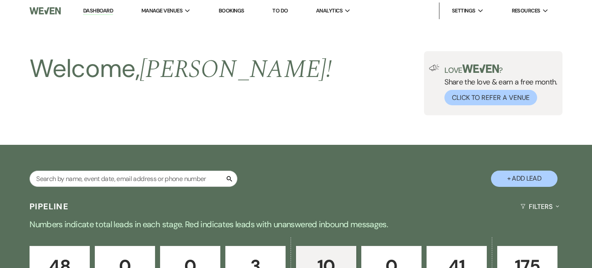
select select "5"
select select "16"
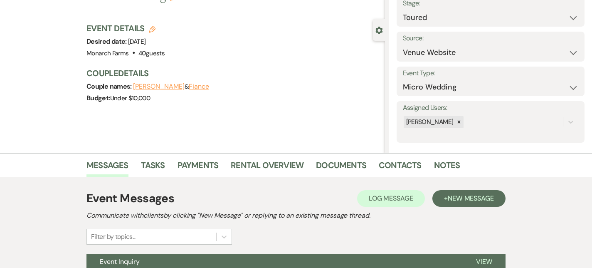
scroll to position [137, 0]
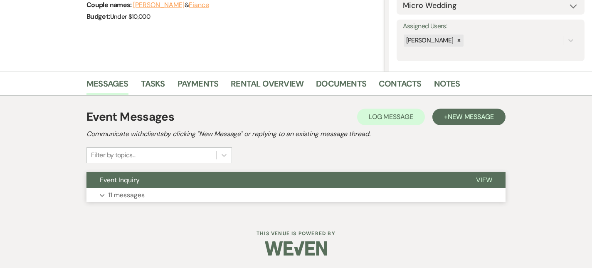
click at [108, 197] on p "11 messages" at bounding box center [126, 195] width 37 height 11
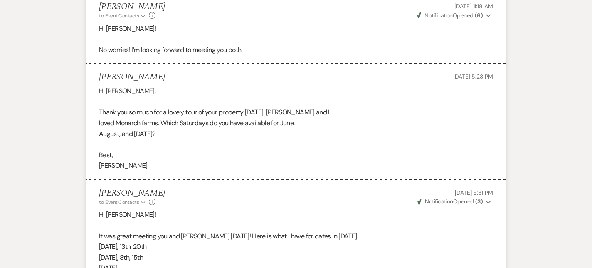
scroll to position [1884, 0]
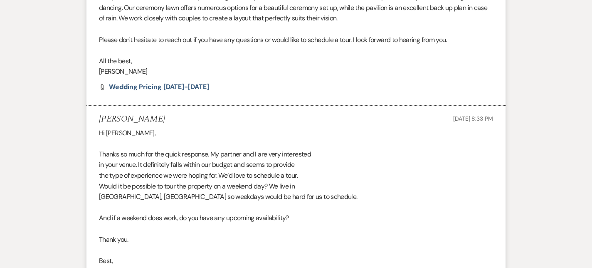
select select "5"
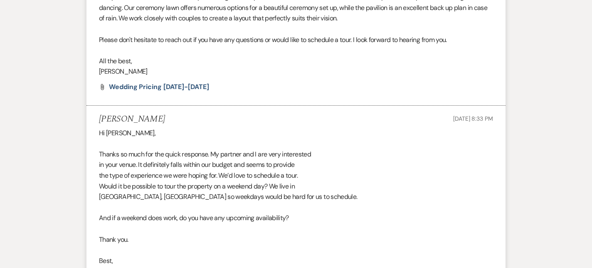
select select "5"
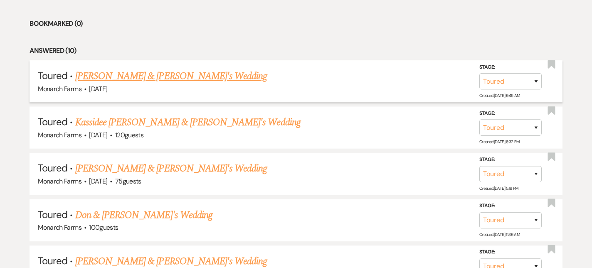
scroll to position [363, 0]
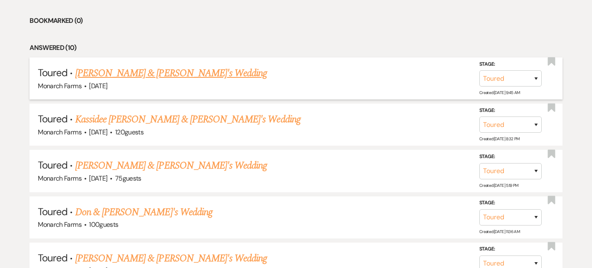
click at [85, 86] on span "·" at bounding box center [85, 86] width 2 height 0
click at [94, 71] on link "[PERSON_NAME] & [PERSON_NAME]'s Wedding" at bounding box center [171, 73] width 192 height 15
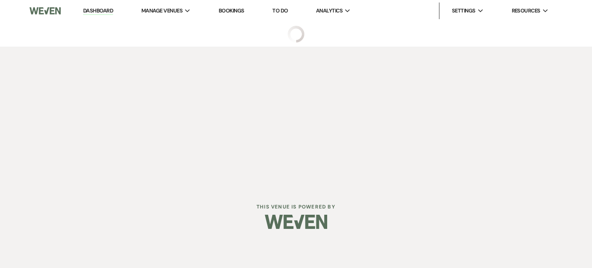
select select "5"
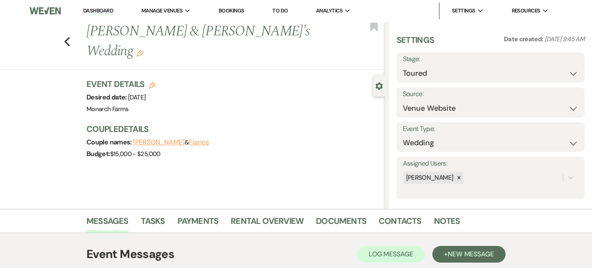
scroll to position [137, 0]
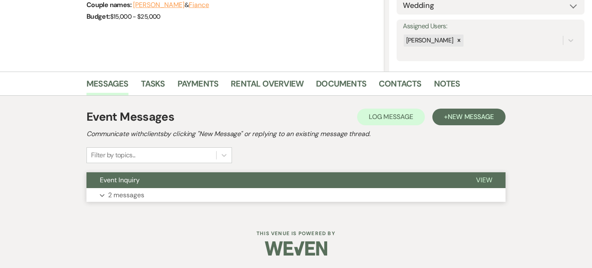
click at [133, 193] on p "2 messages" at bounding box center [126, 195] width 36 height 11
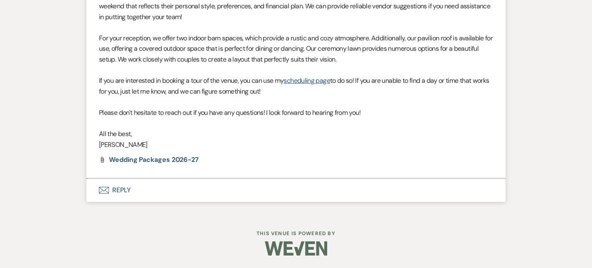
click at [124, 193] on button "Envelope Reply" at bounding box center [295, 189] width 419 height 23
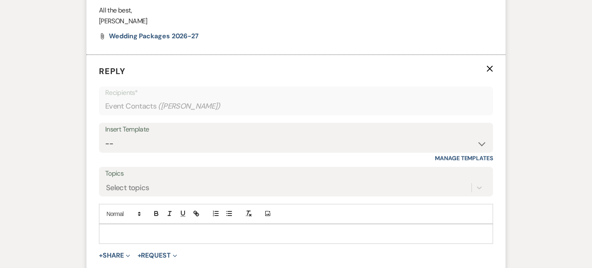
scroll to position [770, 0]
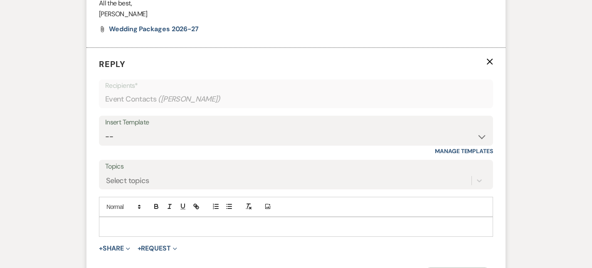
click at [125, 224] on p at bounding box center [296, 226] width 381 height 9
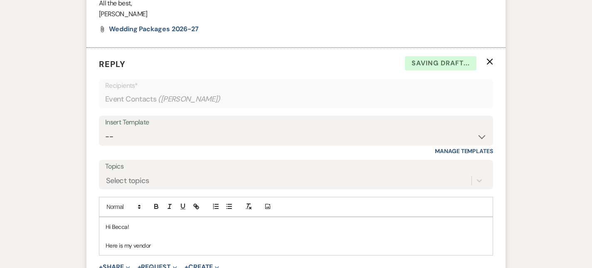
click at [113, 231] on p at bounding box center [296, 235] width 381 height 9
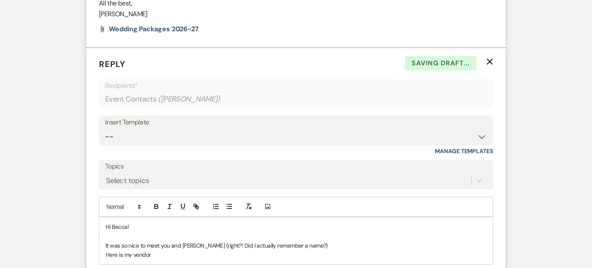
click at [203, 244] on p "It was so nice to meet you and Skylar (right?! Did I actually remember a name?)" at bounding box center [296, 245] width 381 height 9
click at [350, 244] on p "It was so nice to meet you and Skylar (Right?! Did I actually remember a name?)" at bounding box center [296, 245] width 381 height 9
click at [104, 251] on div "Hi Becca! It was so nice to meet you and Skylar (Right?! Did I actually remembe…" at bounding box center [295, 240] width 393 height 47
click at [406, 241] on p "It was so nice to meet you and Skylar (Right?! Did I actually remember a name f…" at bounding box center [296, 245] width 381 height 9
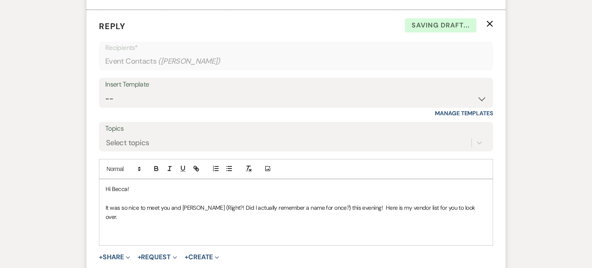
scroll to position [810, 0]
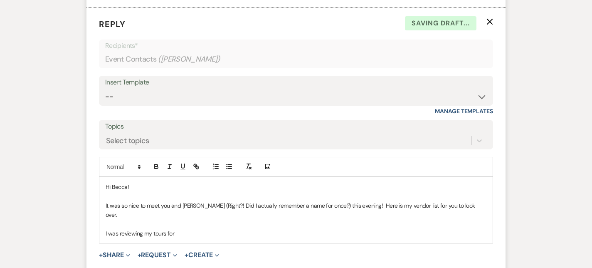
click at [192, 229] on p "I was reviewing my tours for" at bounding box center [296, 233] width 381 height 9
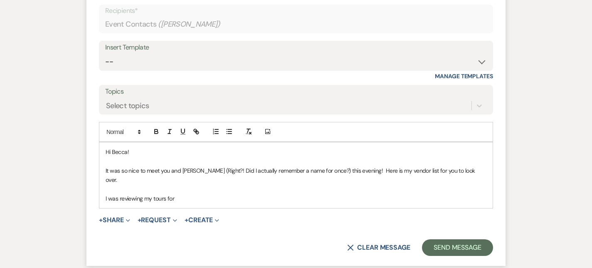
scroll to position [846, 0]
click at [194, 170] on p "It was so nice to meet you and Skylar (Right?! Did I actually remember a name f…" at bounding box center [296, 174] width 381 height 19
click at [238, 193] on p "I know I already gave you this heads up, but I" at bounding box center [296, 197] width 381 height 9
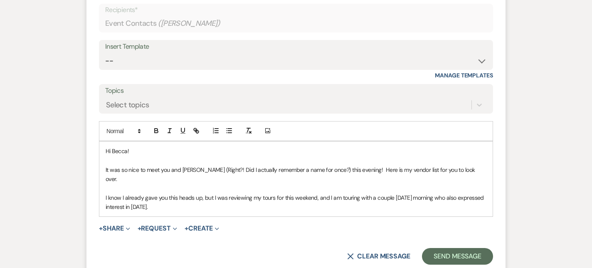
click at [300, 202] on p "I know I already gave you this heads up, but I was reviewing my tours for this …" at bounding box center [296, 202] width 381 height 19
drag, startPoint x: 354, startPoint y: 171, endPoint x: 322, endPoint y: 171, distance: 32.4
click at [322, 171] on p "It was so nice to meet you and Skyler (Right?! Did I actually remember a name f…" at bounding box center [296, 174] width 381 height 19
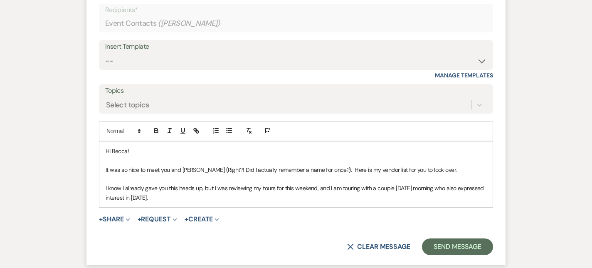
click at [199, 168] on p "It was so nice to meet you and Skyler (Right?! Did I actually remember a name f…" at bounding box center [296, 169] width 381 height 9
click at [335, 170] on p "It was so nice to meet you and Skyler this evening! (Right?! Did I remember a n…" at bounding box center [296, 169] width 381 height 9
click at [446, 168] on p "It was so nice to meet you and Skyler this evening! (Right?! Did I remember a n…" at bounding box center [296, 169] width 381 height 9
click at [397, 169] on p "It was so nice to meet you and Skyler this evening! (Right?! Did I remember a n…" at bounding box center [296, 169] width 381 height 9
click at [410, 169] on p "It was so nice to meet you and Skyler this evening! (Right?! Did I remember a n…" at bounding box center [296, 169] width 381 height 9
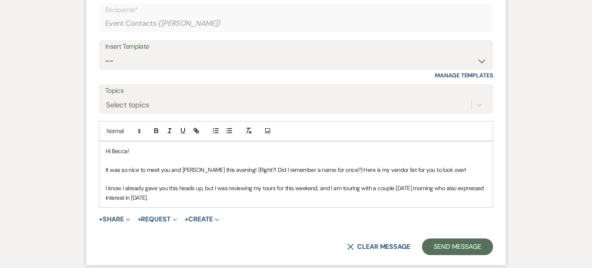
click at [409, 170] on p "It was so nice to meet you and Skyler this evening! (Right?! Did I remember a n…" at bounding box center [296, 169] width 381 height 9
click at [411, 186] on p "I know I already gave you this heads up, but I was reviewing my tours for this …" at bounding box center [296, 192] width 381 height 19
click at [221, 195] on p "I know I already gave you this heads up, but I was reviewing my tours for this …" at bounding box center [296, 192] width 381 height 19
click at [372, 196] on p "I know I already gave you this heads up, but I was reviewing my tours for this …" at bounding box center [296, 192] width 381 height 19
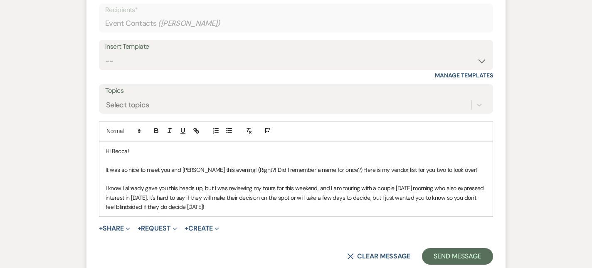
click at [243, 205] on p "I know I already gave you this heads up, but I was reviewing my tours for this …" at bounding box center [296, 197] width 381 height 28
click at [292, 207] on p "I know I already gave you this heads up, but I was reviewing my tours for this …" at bounding box center [296, 197] width 381 height 28
click at [347, 199] on p "I know I already gave you this heads up, but I was reviewing my tours for this …" at bounding box center [296, 197] width 381 height 28
click at [405, 198] on p "I know I already gave you this heads up, but I was reviewing my tours for this …" at bounding box center [296, 197] width 381 height 28
click at [223, 189] on p "I know I already gave you this heads up, but I was reviewing my tours for this …" at bounding box center [296, 197] width 381 height 28
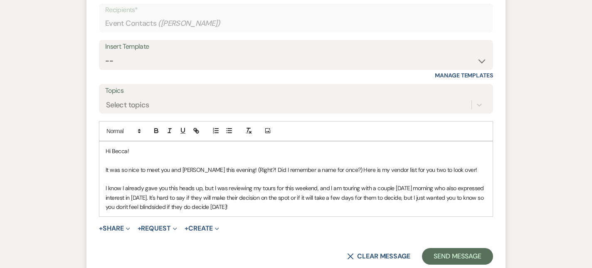
click at [310, 209] on p "I know I already gave you this heads up, but I was reviewing my tours for this …" at bounding box center [296, 197] width 381 height 28
drag, startPoint x: 345, startPoint y: 207, endPoint x: 298, endPoint y: 206, distance: 46.6
click at [298, 206] on p "I know I already gave you this heads up, but I was reviewing my tours for this …" at bounding box center [296, 197] width 381 height 28
click at [374, 182] on p at bounding box center [296, 178] width 381 height 9
click at [382, 167] on p "It was so nice to meet you and Skyler this evening! (Right?! Did I remember a n…" at bounding box center [296, 169] width 381 height 9
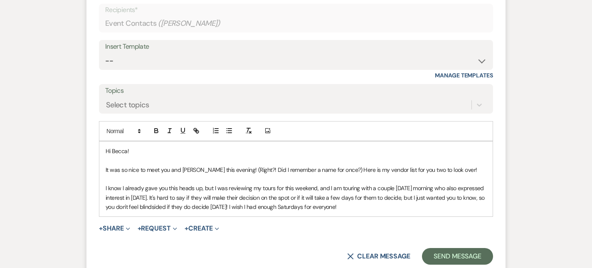
click at [427, 212] on div "Hi Becca! It was so nice to meet you and Skyler this evening! (Right?! Did I re…" at bounding box center [295, 178] width 393 height 75
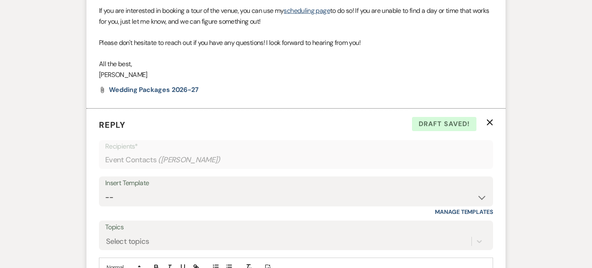
scroll to position [923, 0]
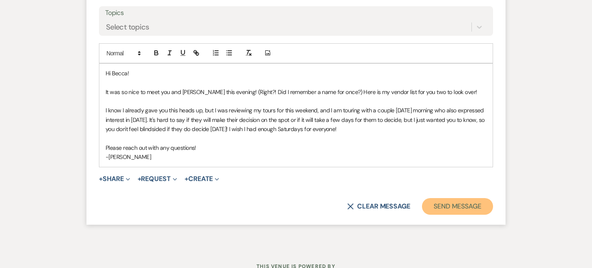
click at [449, 205] on button "Send Message" at bounding box center [457, 206] width 71 height 17
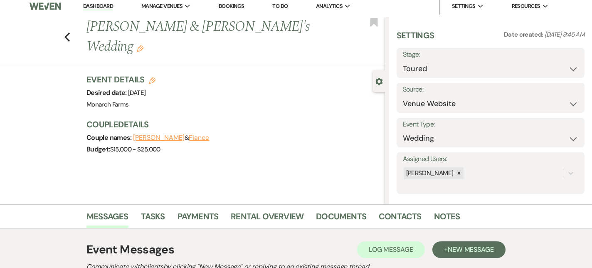
scroll to position [0, 0]
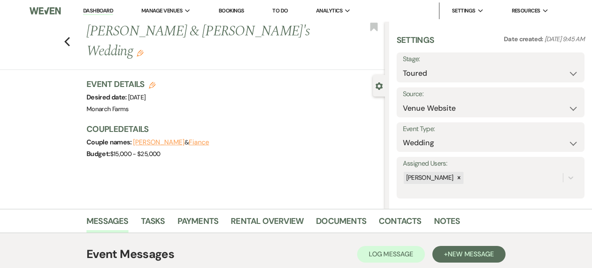
click at [106, 10] on link "Dashboard" at bounding box center [98, 11] width 30 height 8
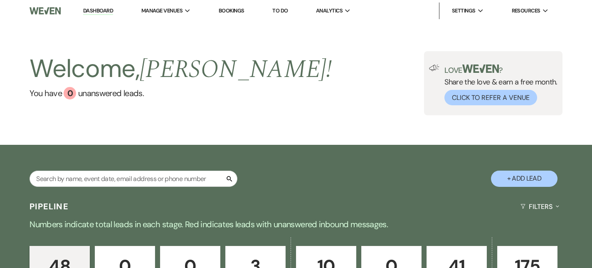
click at [84, 10] on link "Dashboard" at bounding box center [98, 11] width 30 height 8
click at [88, 11] on link "Dashboard" at bounding box center [98, 11] width 30 height 8
